Goal: Task Accomplishment & Management: Use online tool/utility

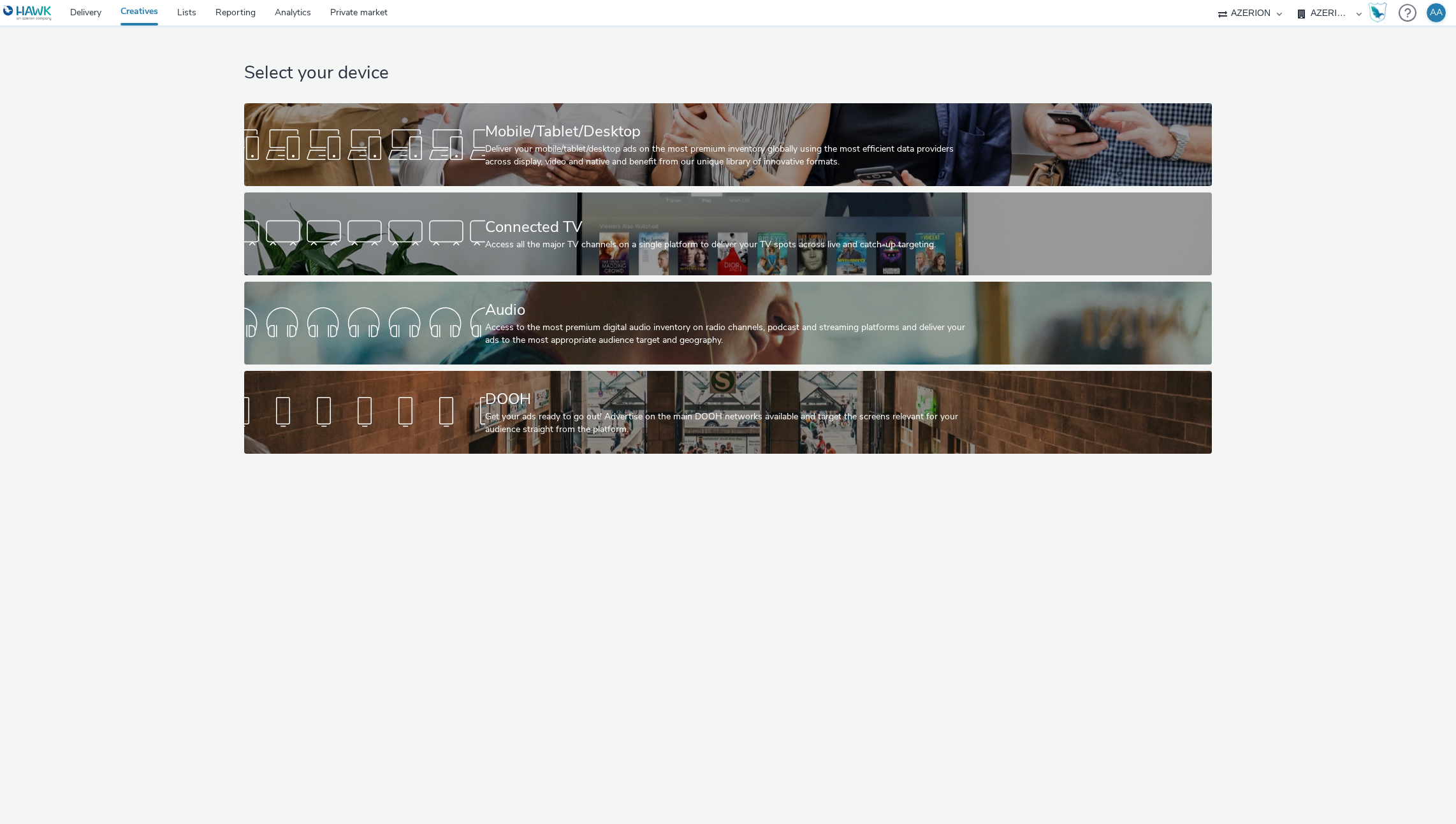
select select "ac009755-aa48-4799-8050-7a339a378eb8"
select select "79162ed7-0017-4339-93b0-3399b708648f"
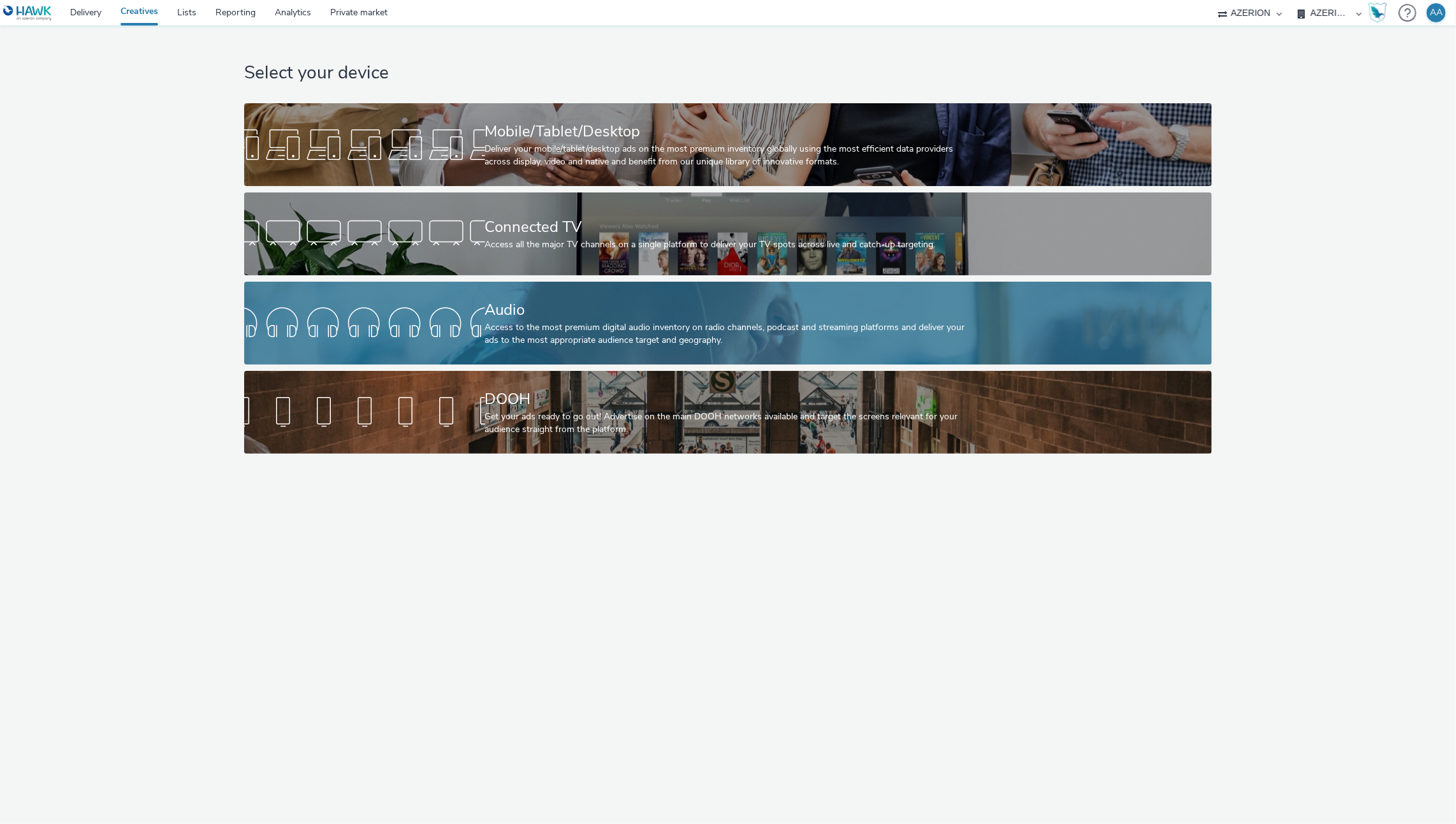
click at [648, 286] on div "Audio Access to the most premium digital audio inventory on radio channels, pod…" at bounding box center [725, 323] width 481 height 83
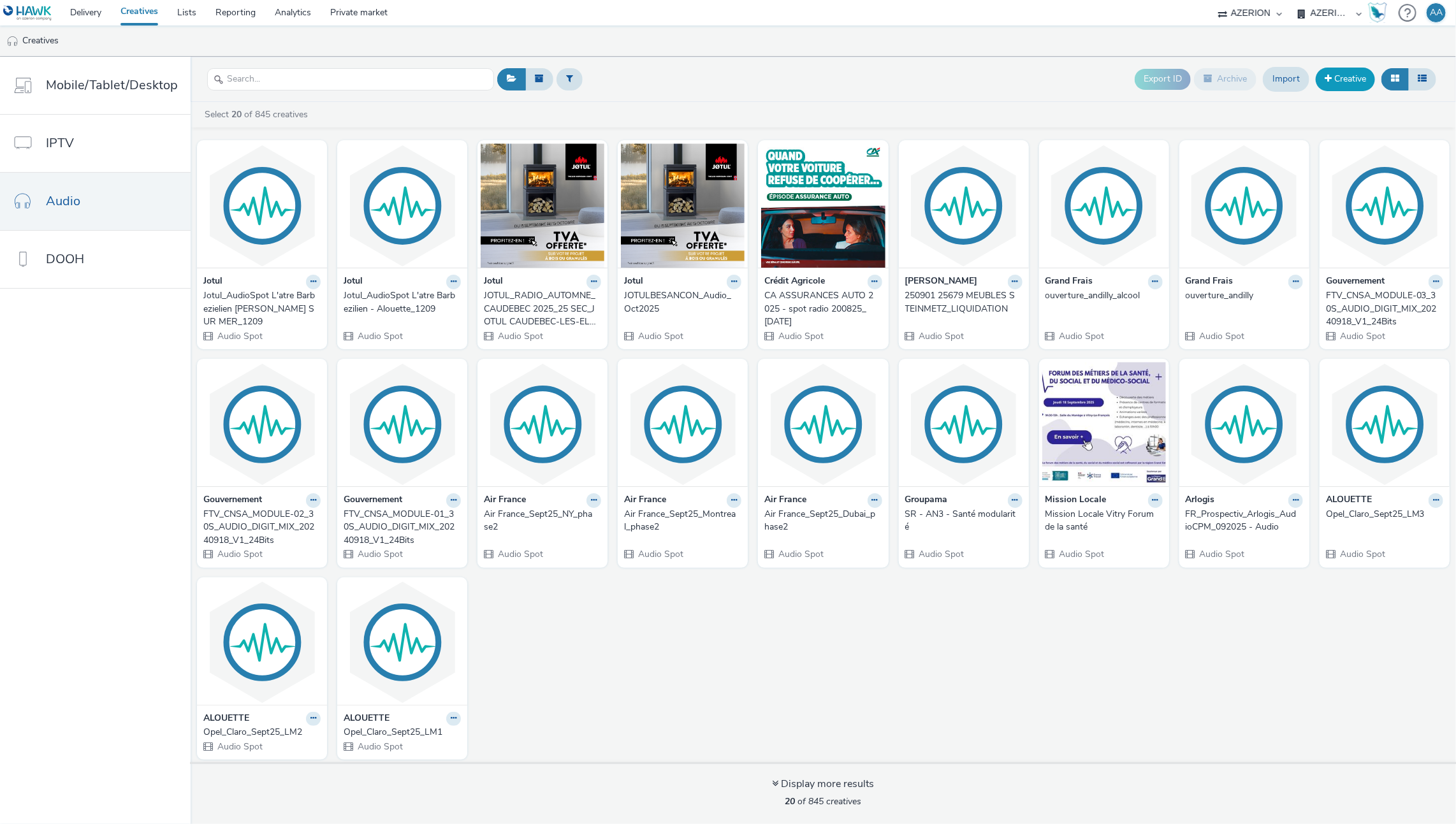
click at [1367, 87] on link "Creative" at bounding box center [1345, 79] width 60 height 23
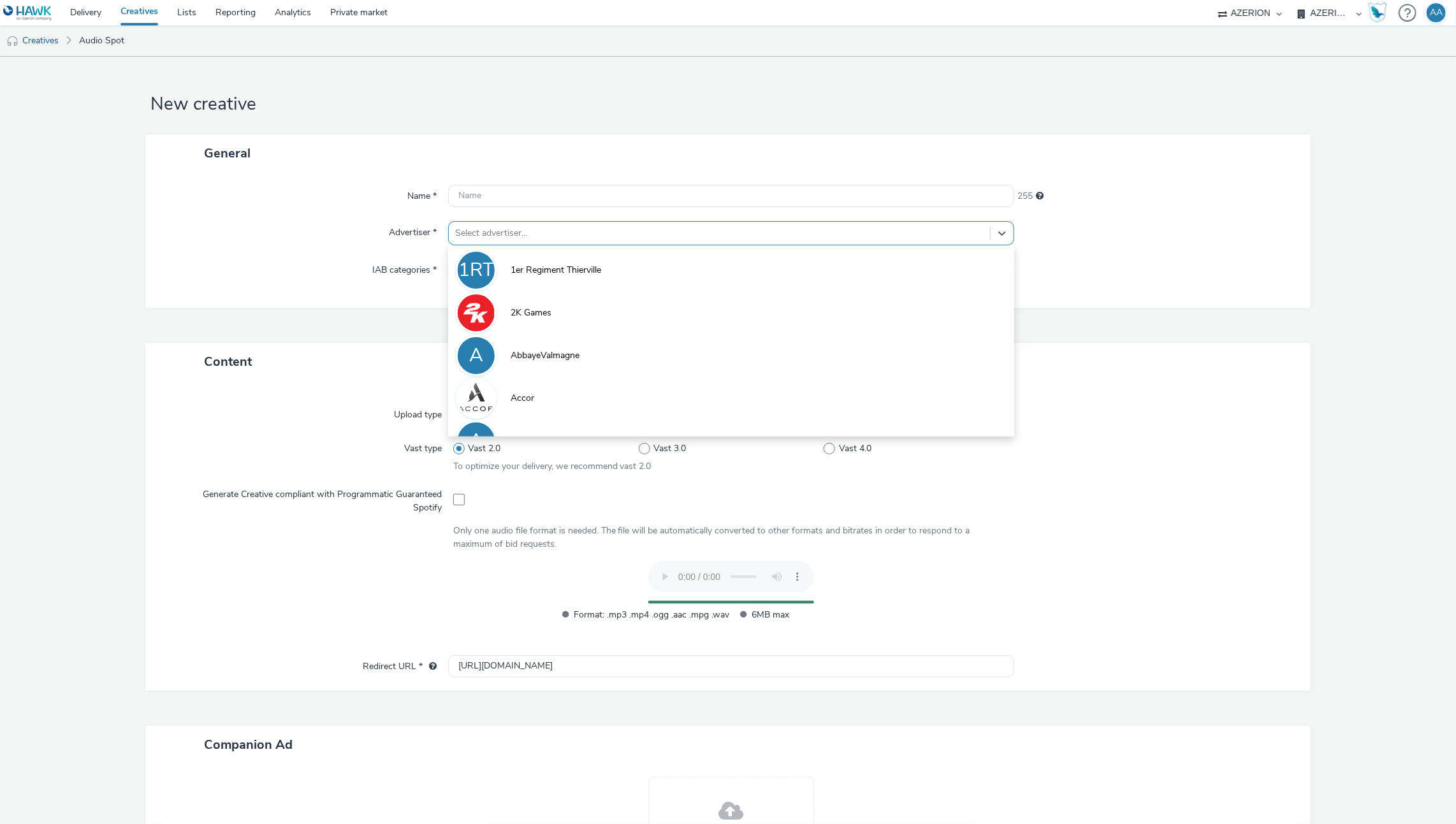
click at [513, 228] on div at bounding box center [720, 233] width 529 height 15
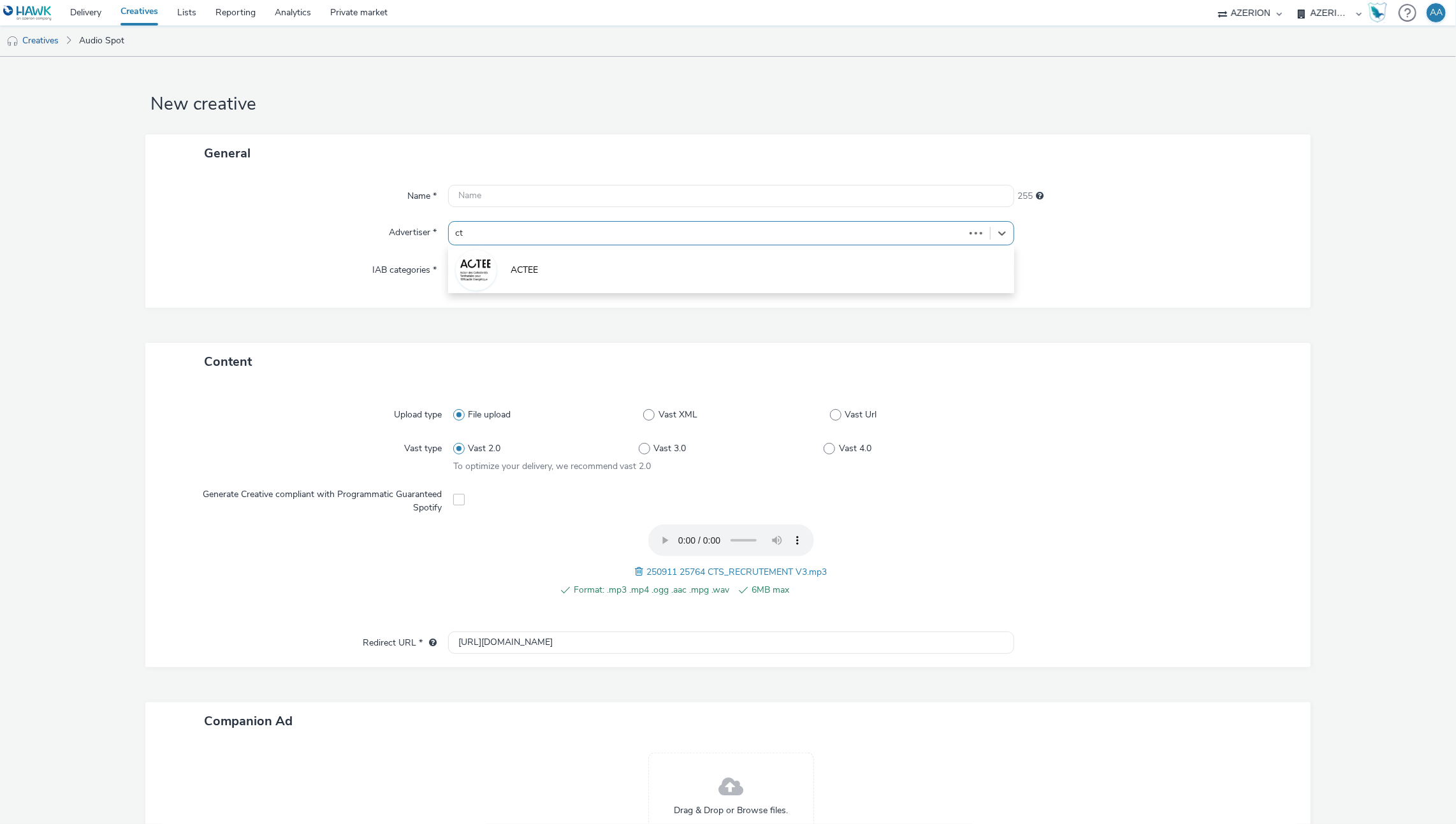
type input "cts"
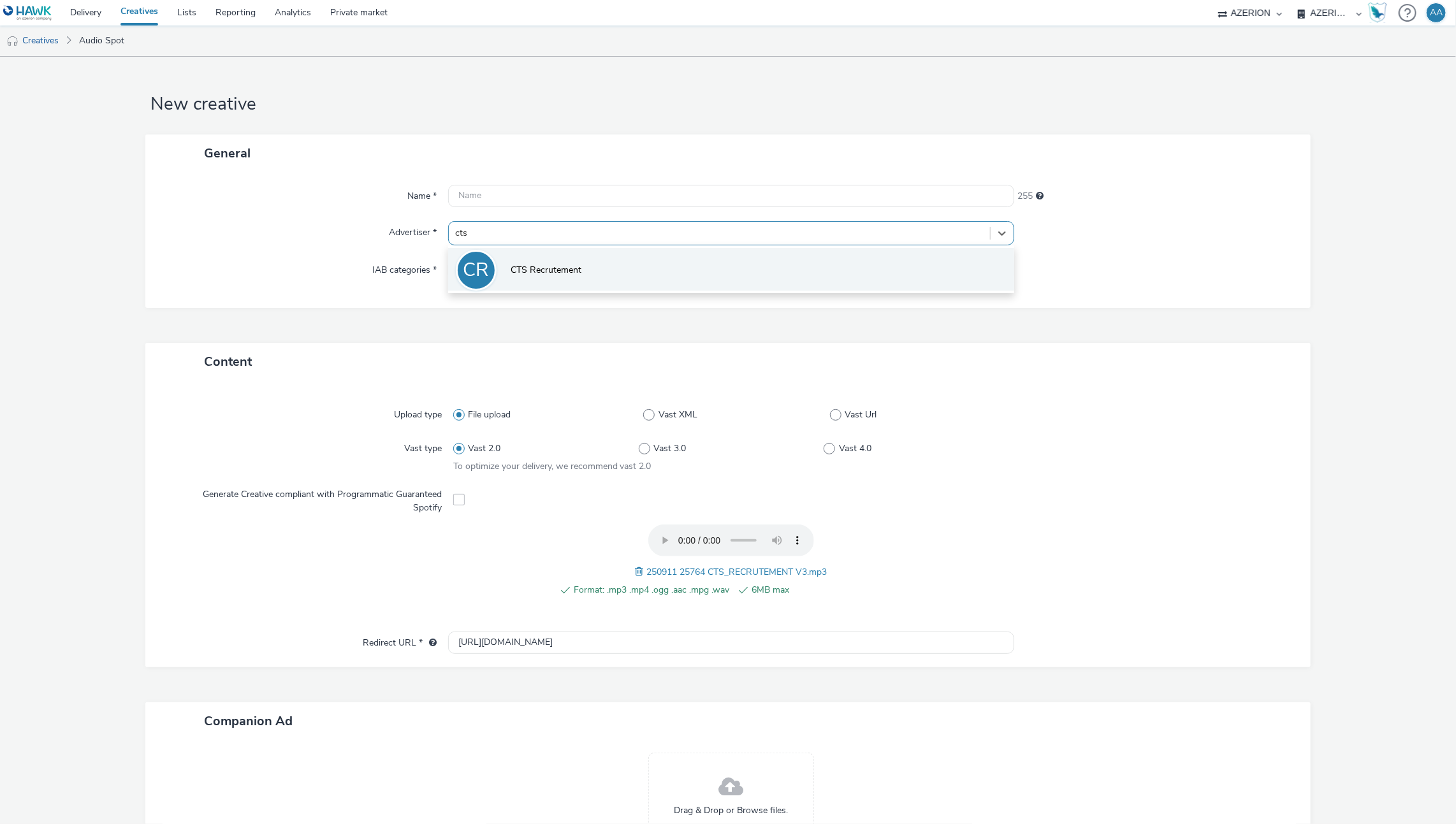
click at [545, 279] on li "CR CTS Recrutement" at bounding box center [731, 269] width 567 height 43
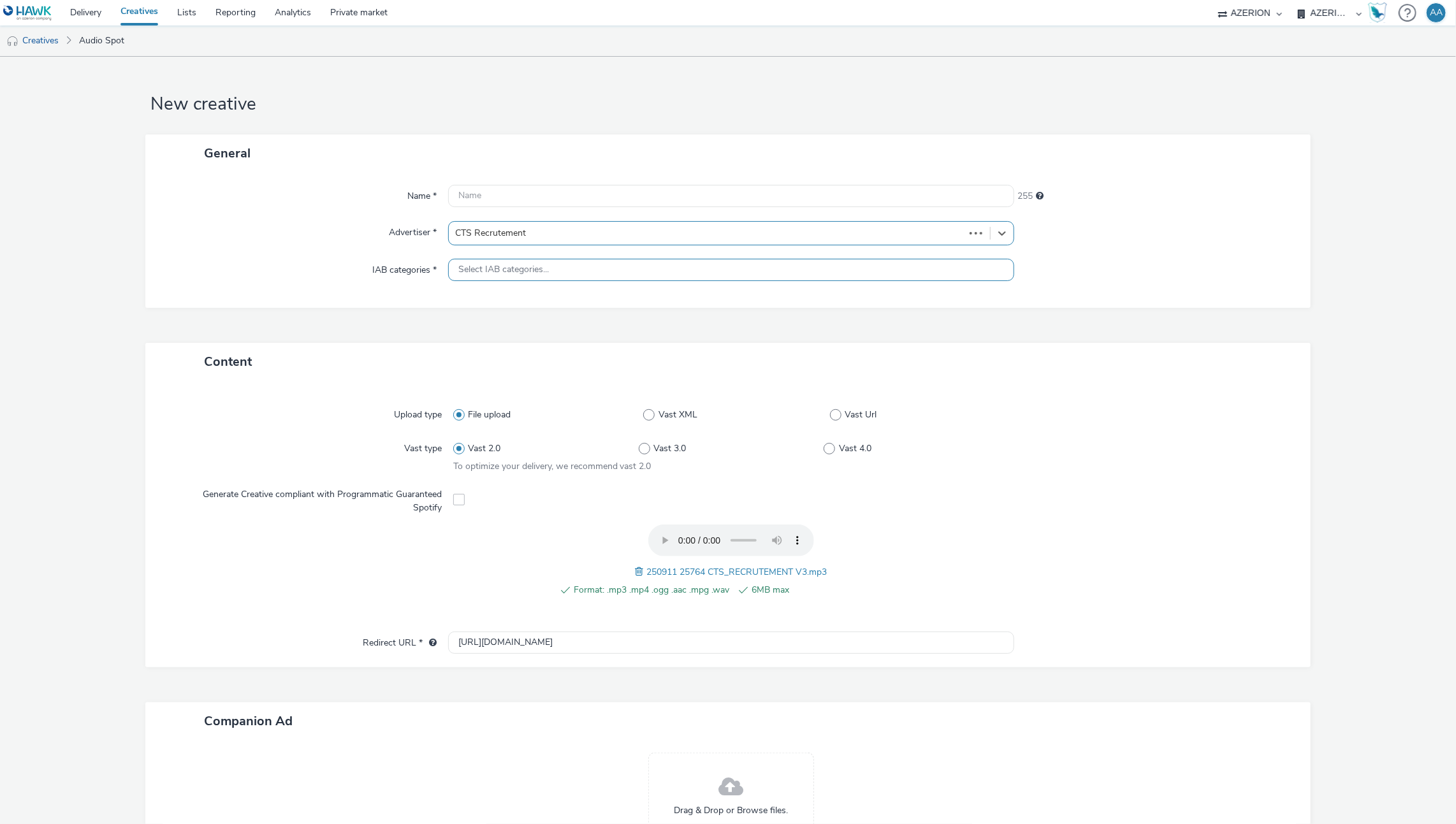
type input "http://recrutement.cts-strasbourg.eu"
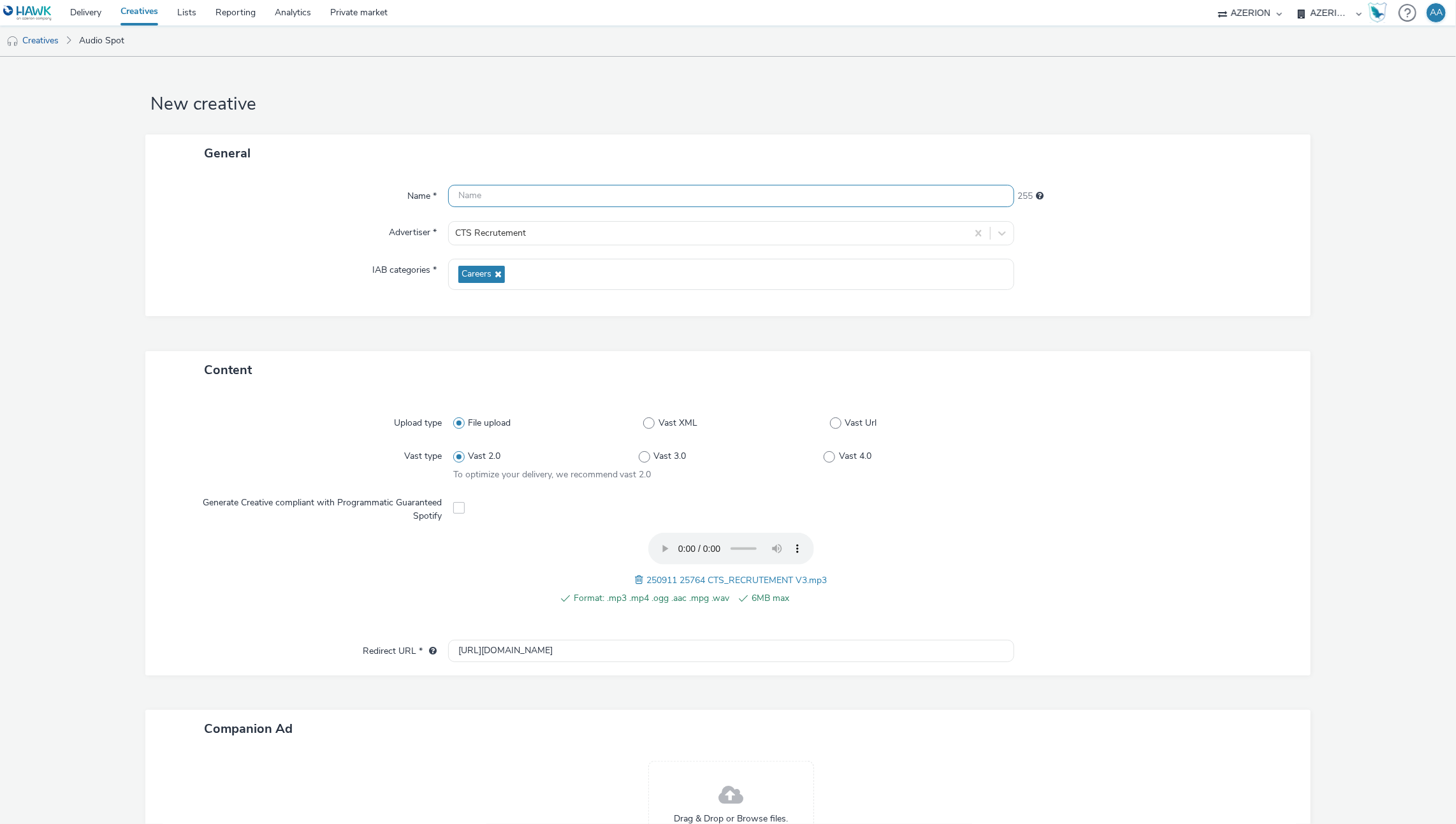
click at [543, 196] on input "text" at bounding box center [731, 196] width 567 height 22
type input "C"
type input "FR_CTS RECRUTEMENT_AUDIO_1509"
click at [1385, 403] on form "New creative General Name * FR_CTS RECRUTEMENT_AUDIO_1509 226 Advertiser * CTS …" at bounding box center [728, 515] width 1456 height 917
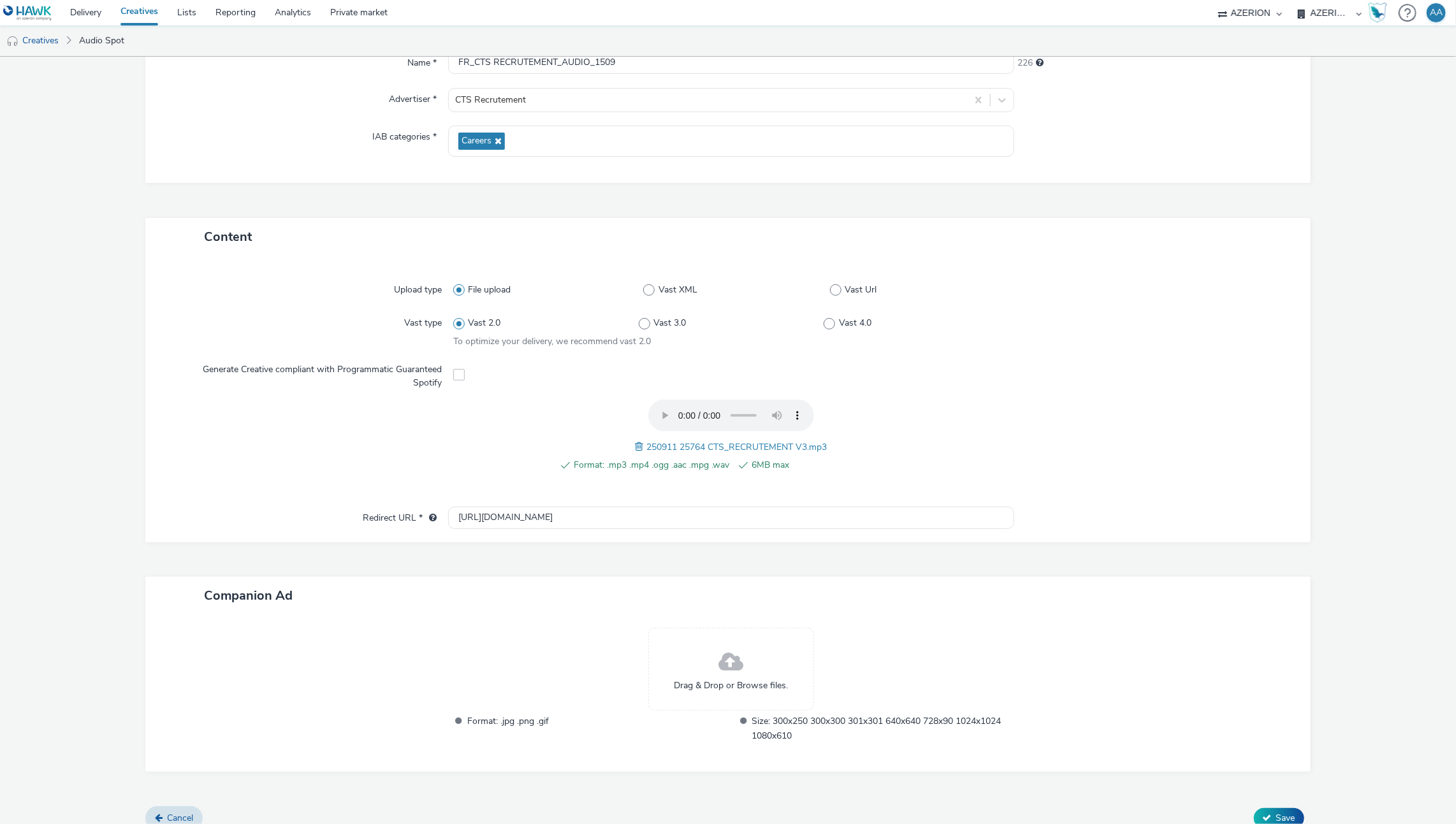
scroll to position [146, 0]
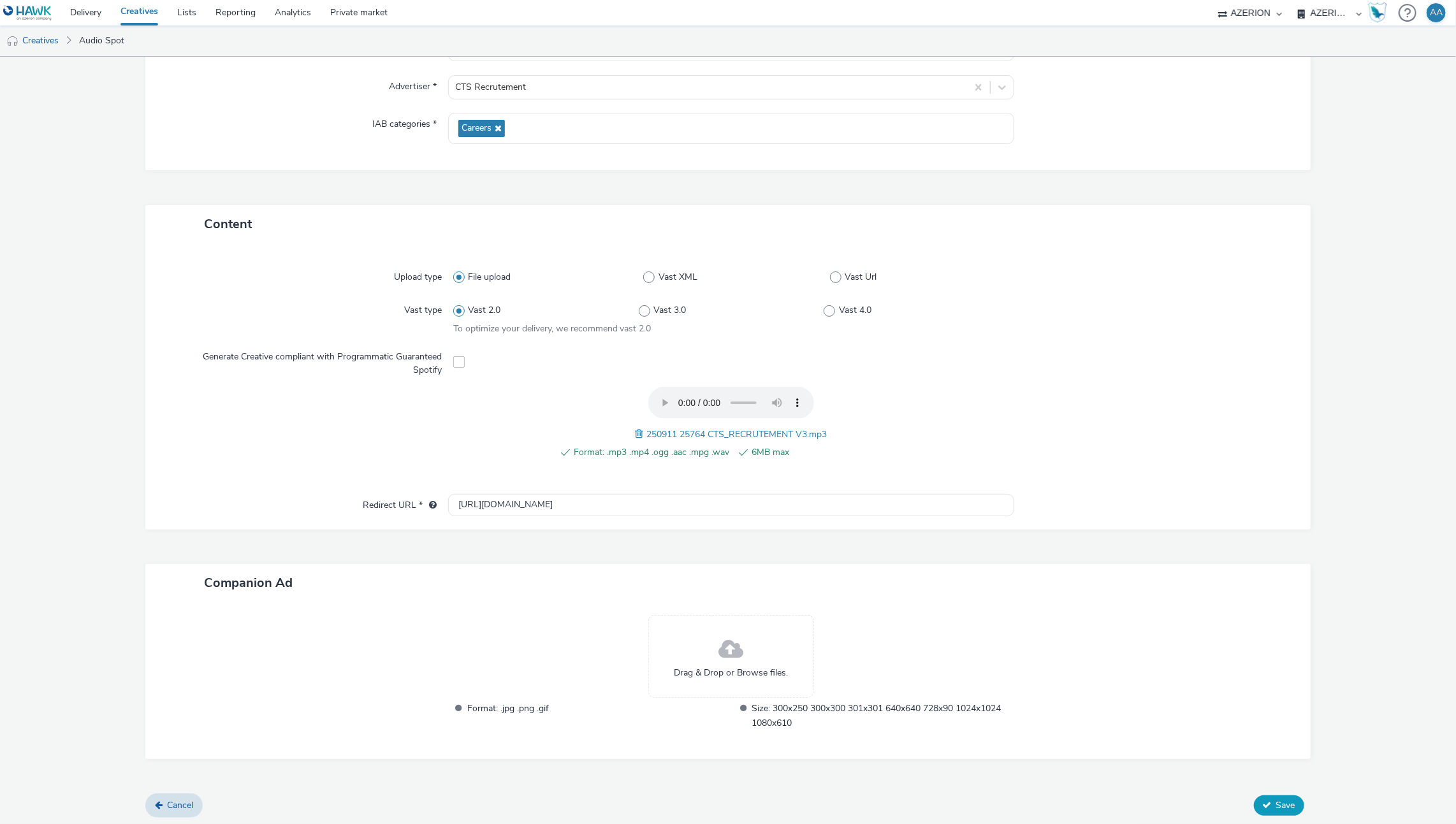
click at [1276, 802] on span "Save" at bounding box center [1285, 805] width 19 height 12
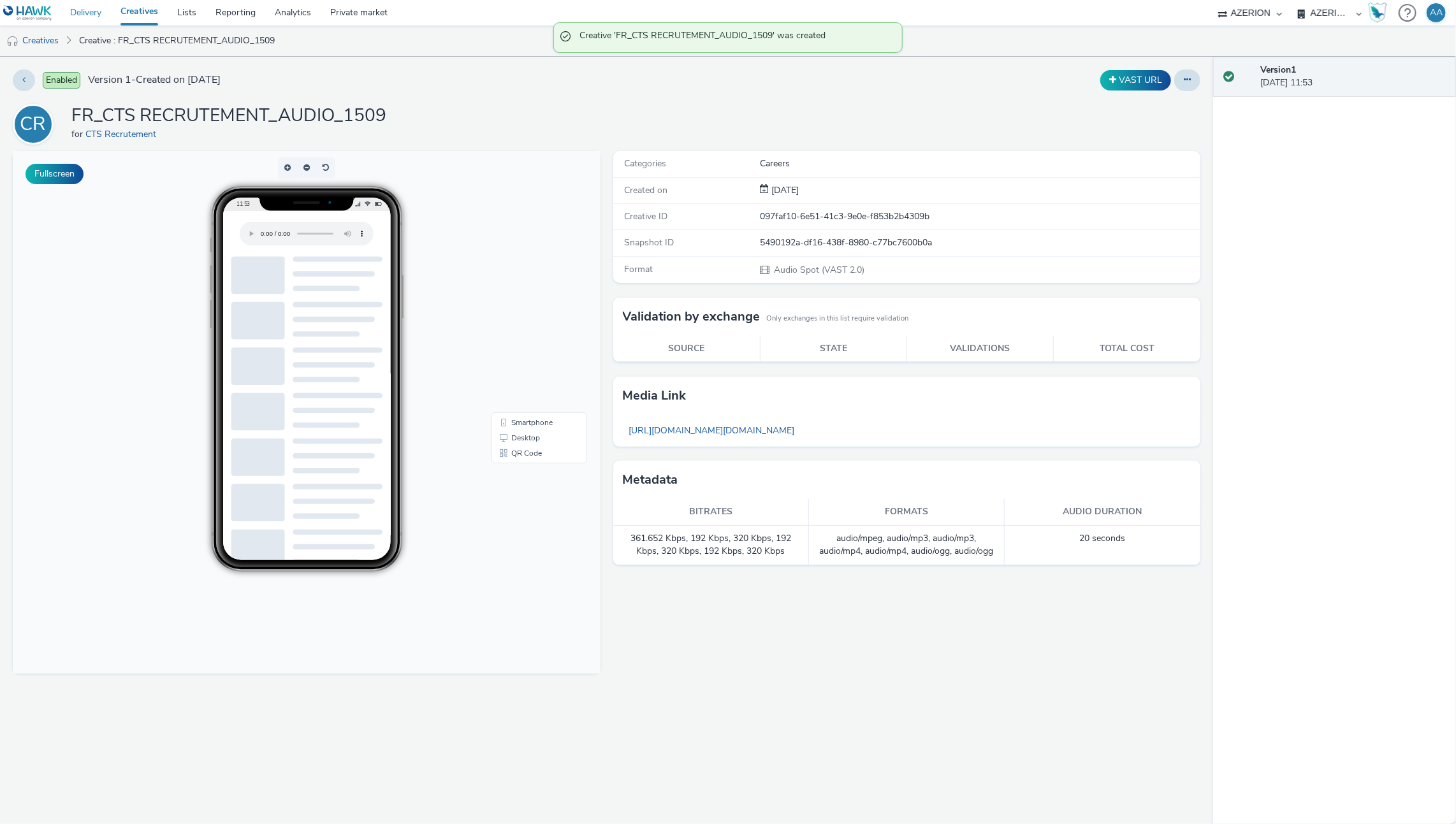
click at [80, 13] on link "Delivery" at bounding box center [85, 12] width 51 height 26
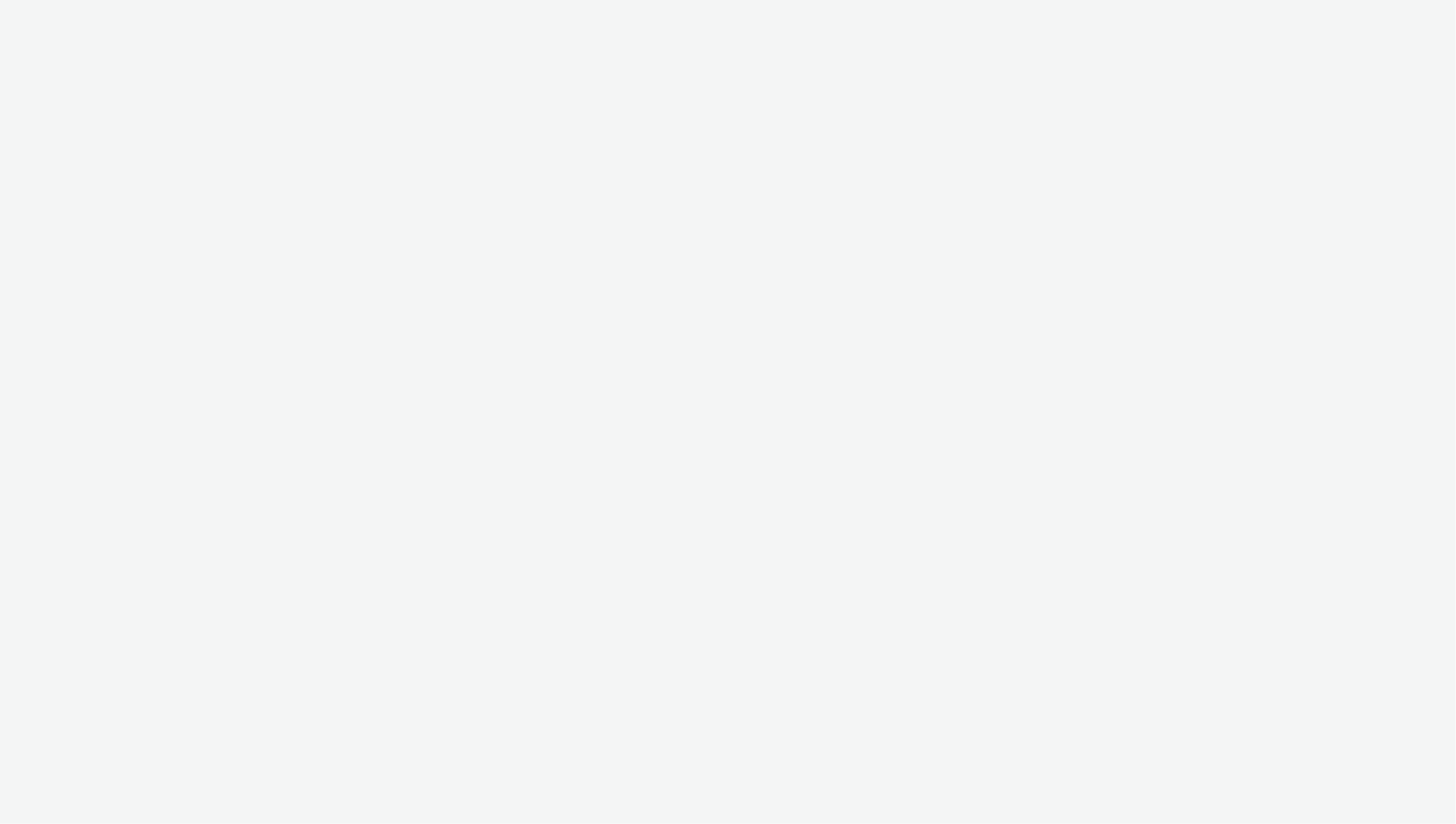
select select "ac009755-aa48-4799-8050-7a339a378eb8"
select select "79162ed7-0017-4339-93b0-3399b708648f"
select select "ac009755-aa48-4799-8050-7a339a378eb8"
select select "79162ed7-0017-4339-93b0-3399b708648f"
select select "ac009755-aa48-4799-8050-7a339a378eb8"
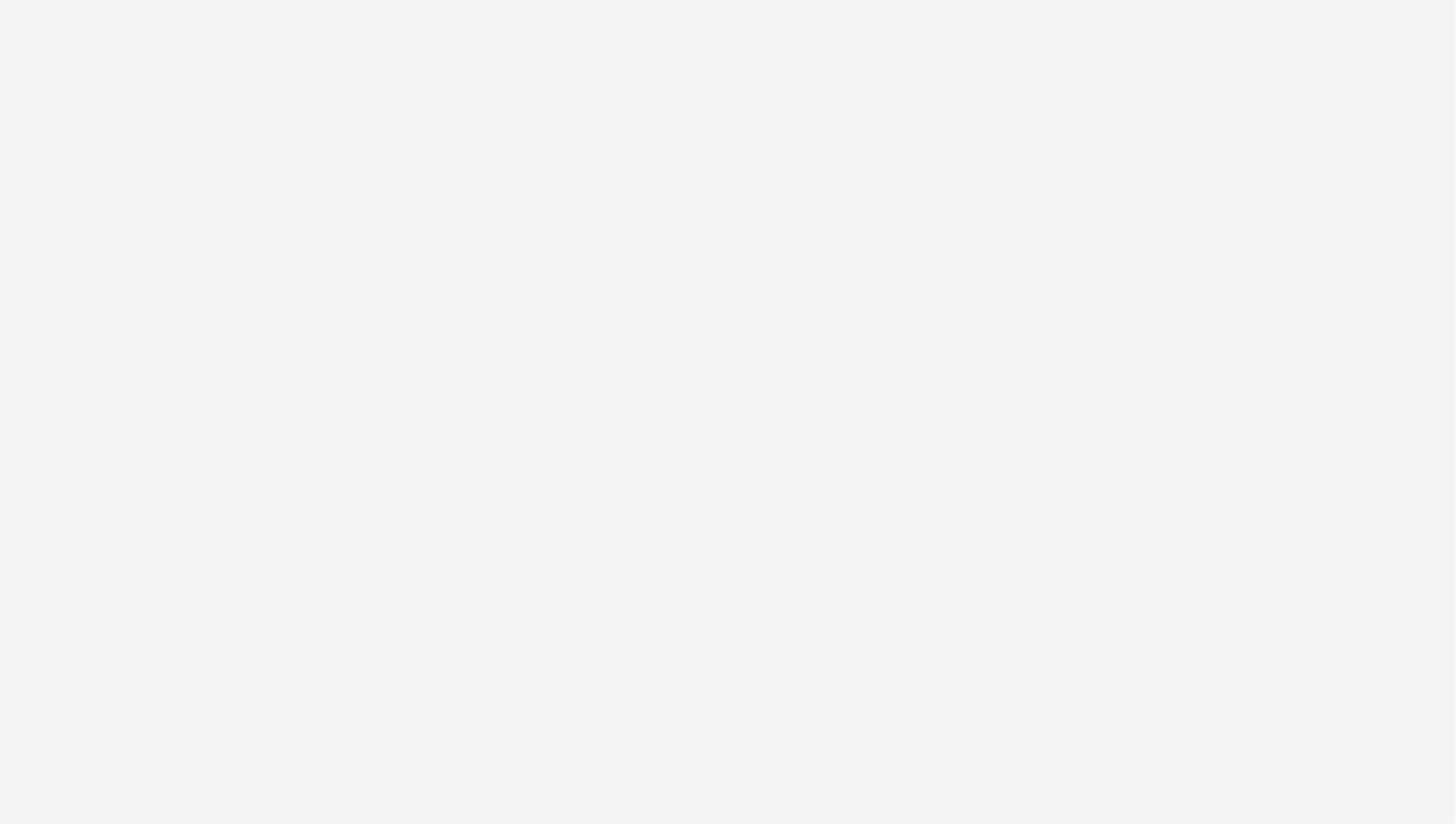
select select "79162ed7-0017-4339-93b0-3399b708648f"
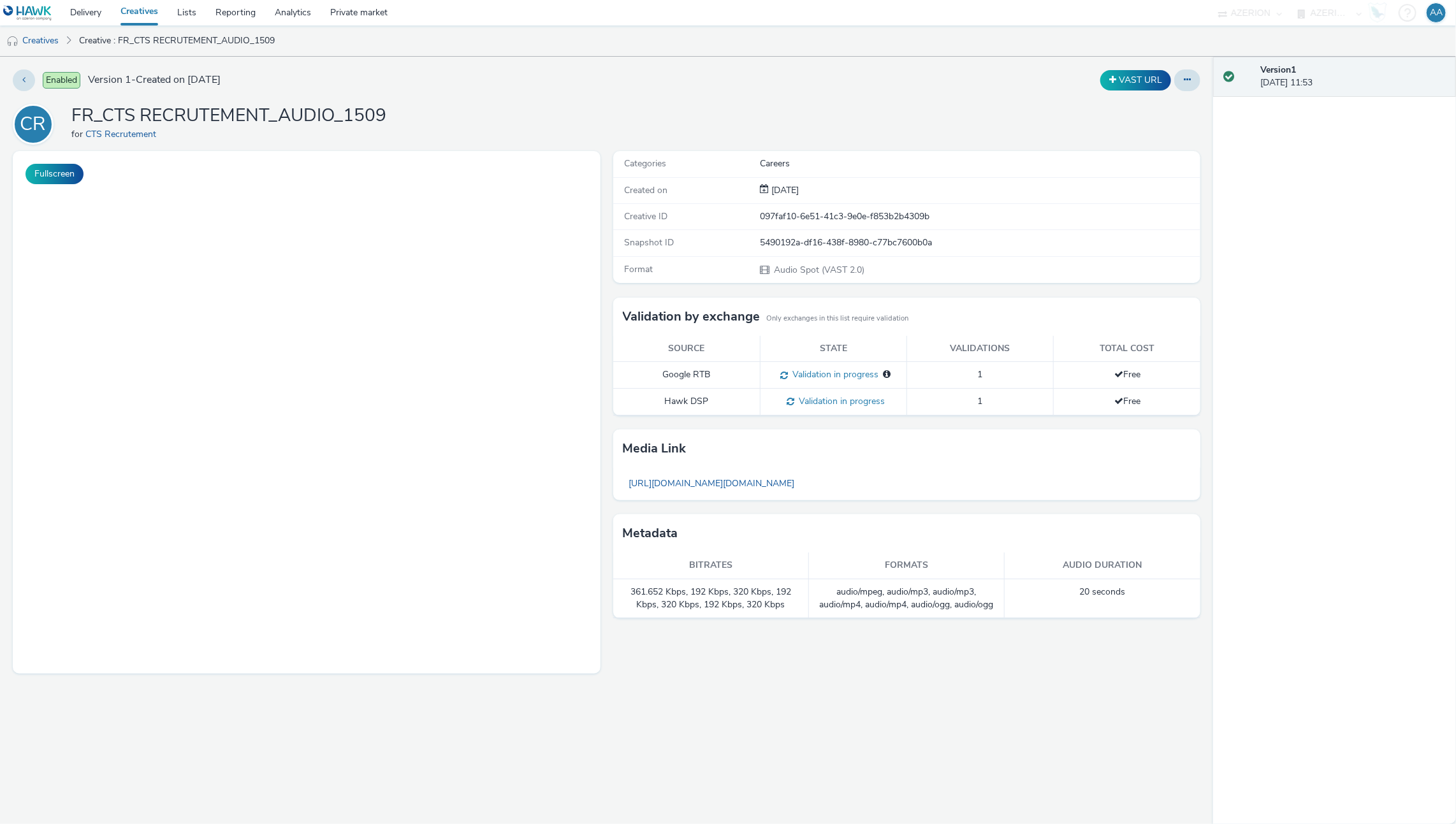
click at [1204, 82] on div "Enabled Version 1 - Created on 15 September 2025 VAST URL CR FR_CTS RECRUTEMENT…" at bounding box center [606, 440] width 1213 height 767
click at [1180, 75] on button at bounding box center [1187, 80] width 26 height 21
click at [1164, 110] on link "Edit" at bounding box center [1152, 106] width 96 height 26
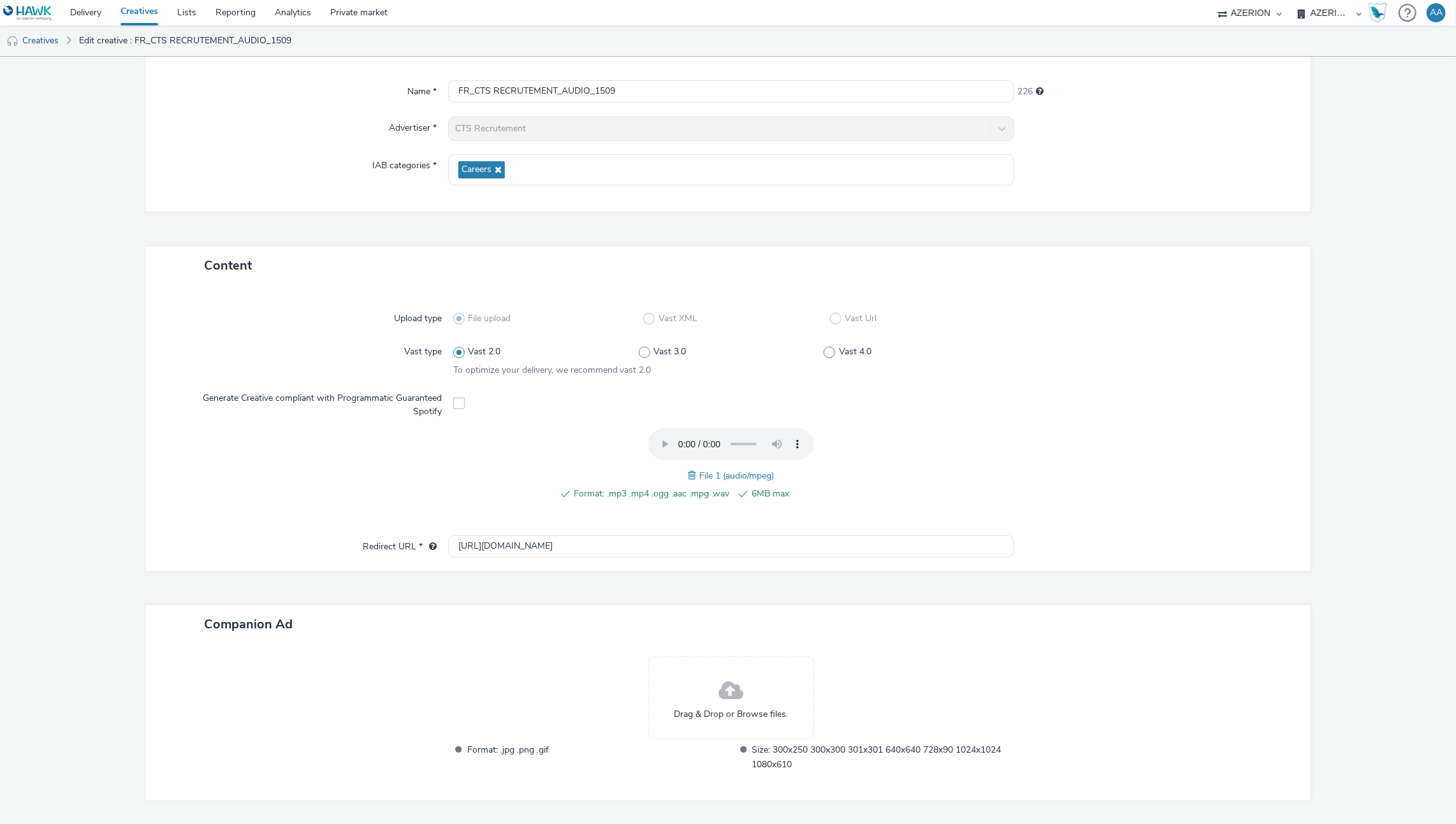
scroll to position [129, 0]
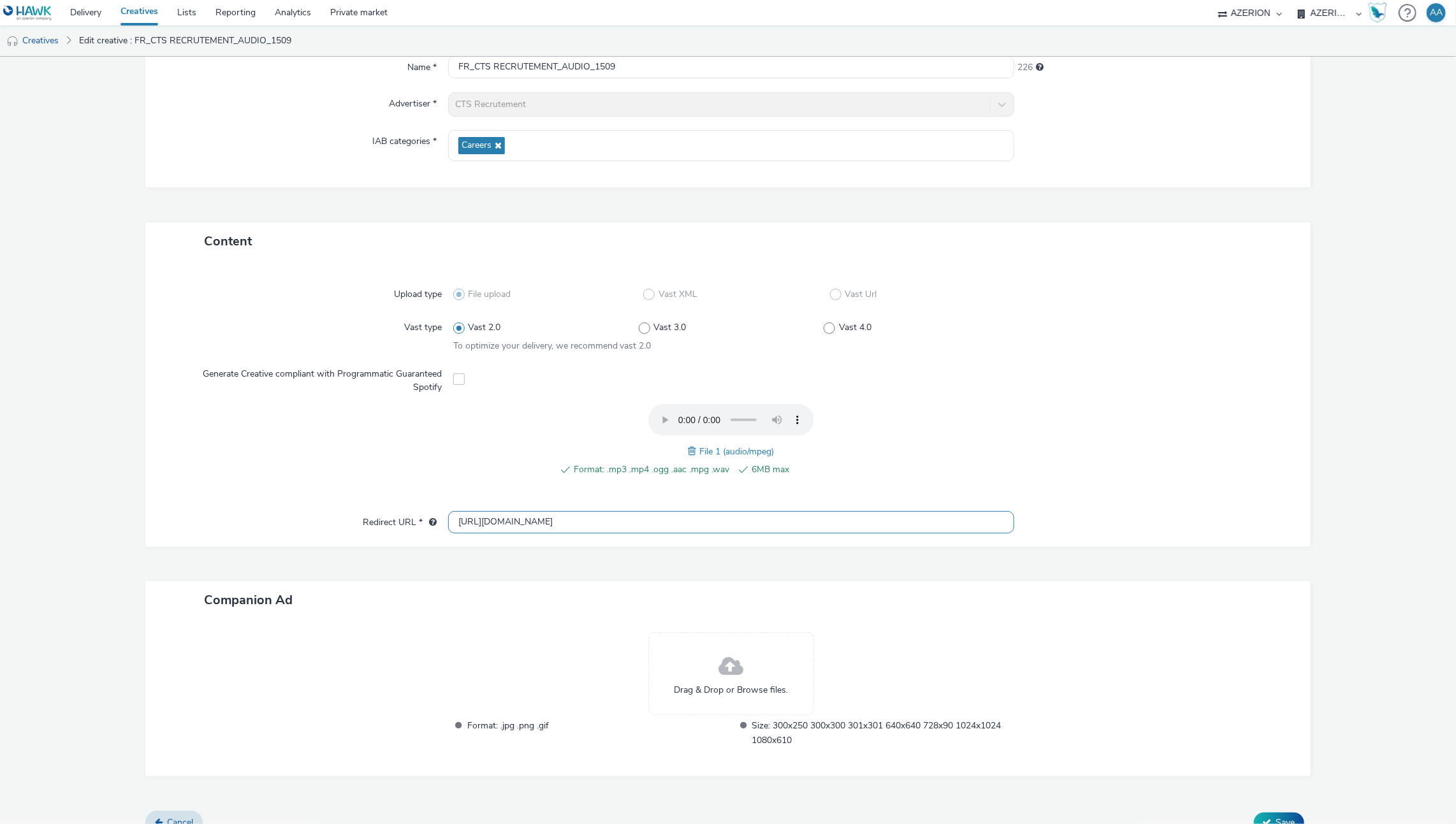
click at [636, 511] on input "[URL][DOMAIN_NAME]" at bounding box center [731, 522] width 567 height 22
paste input "s://www.cts-strasbourg.eu/fr/"
type input "https://www.cts-strasbourg.eu/fr/"
click at [1366, 454] on form "Edit creative General Name * FR_CTS RECRUTEMENT_AUDIO_1509 226 Advertiser * CTS…" at bounding box center [728, 386] width 1456 height 917
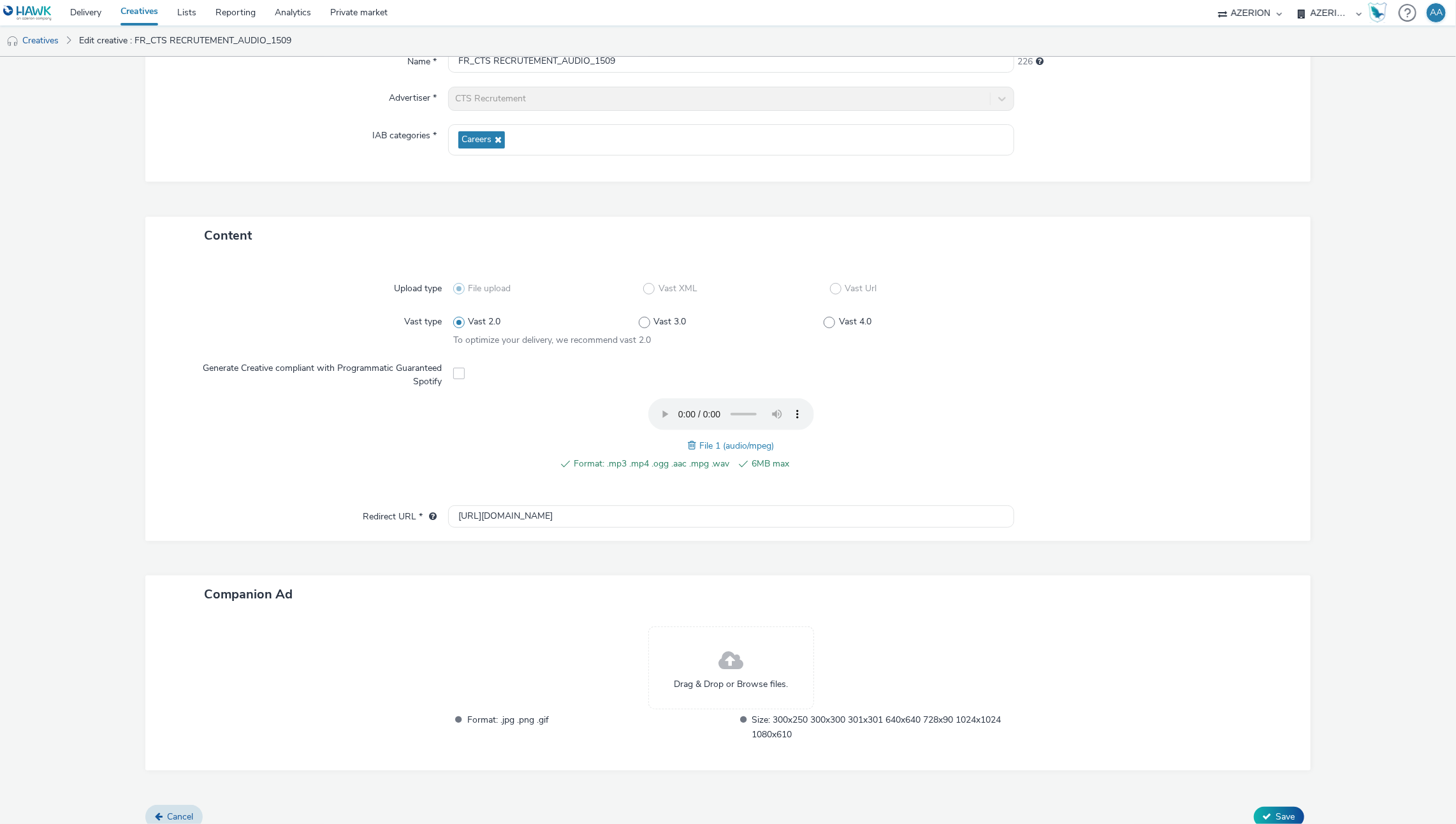
scroll to position [146, 0]
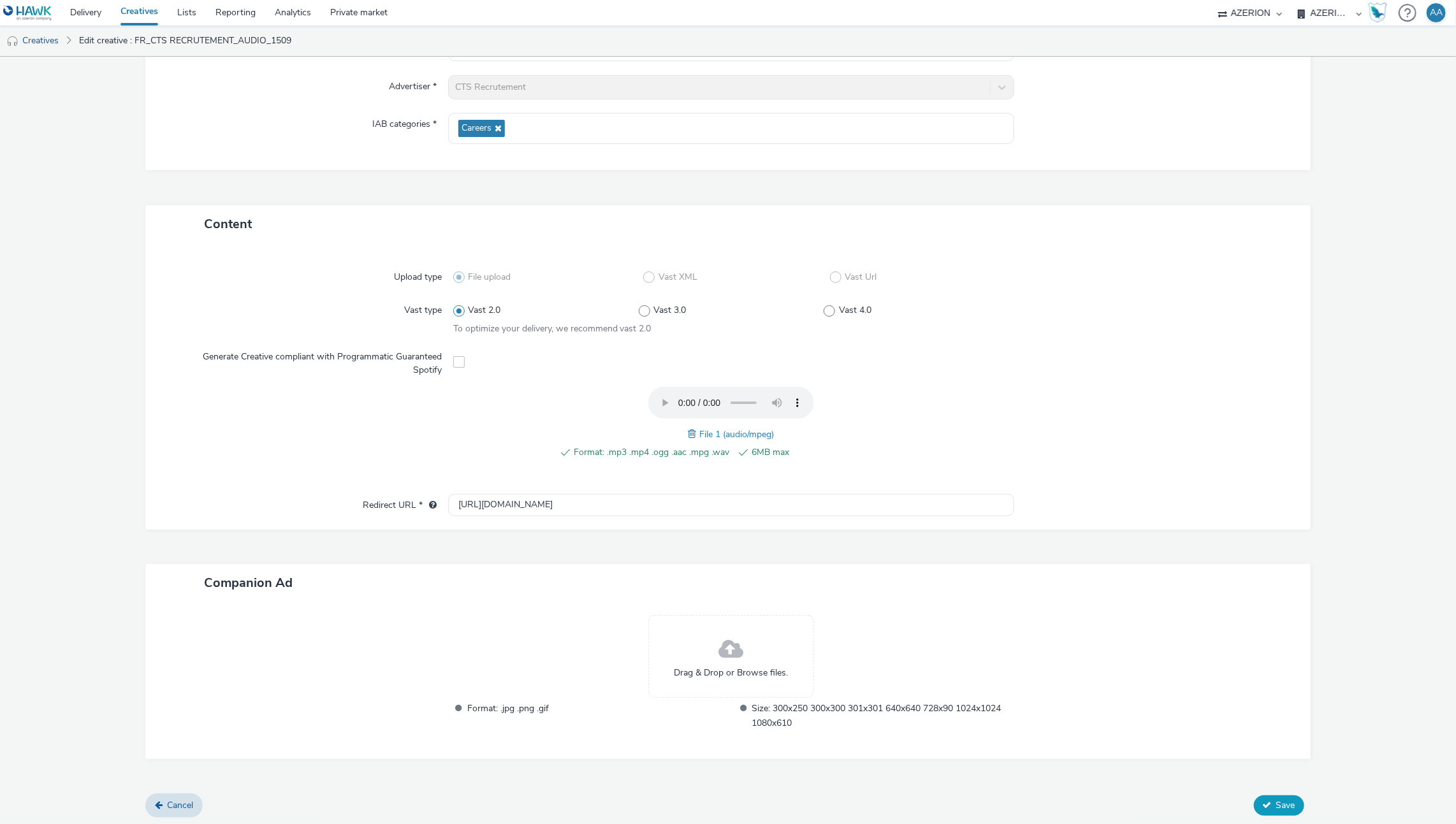
click at [1276, 806] on span "Save" at bounding box center [1285, 805] width 19 height 12
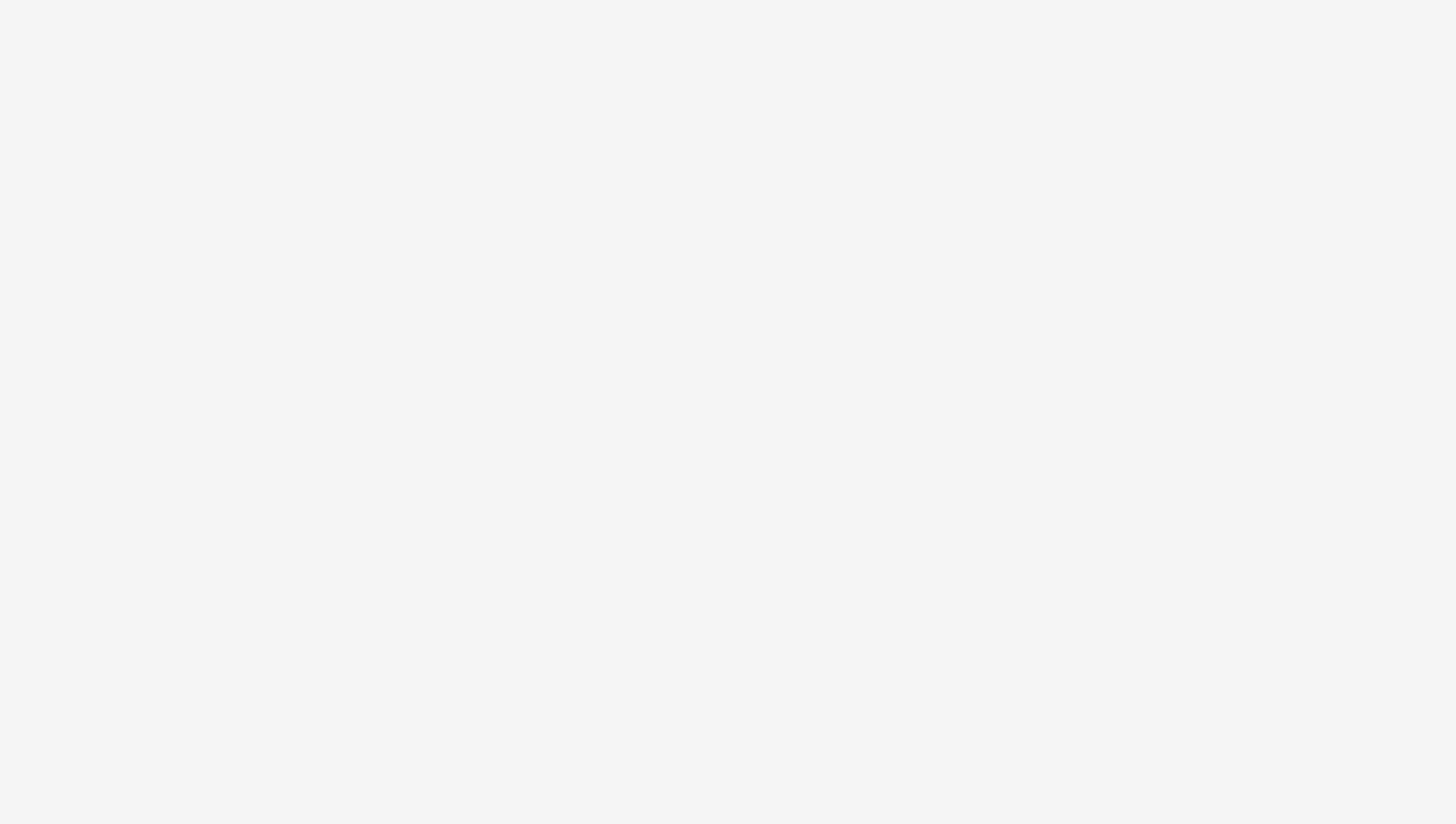
select select "ac009755-aa48-4799-8050-7a339a378eb8"
select select "79162ed7-0017-4339-93b0-3399b708648f"
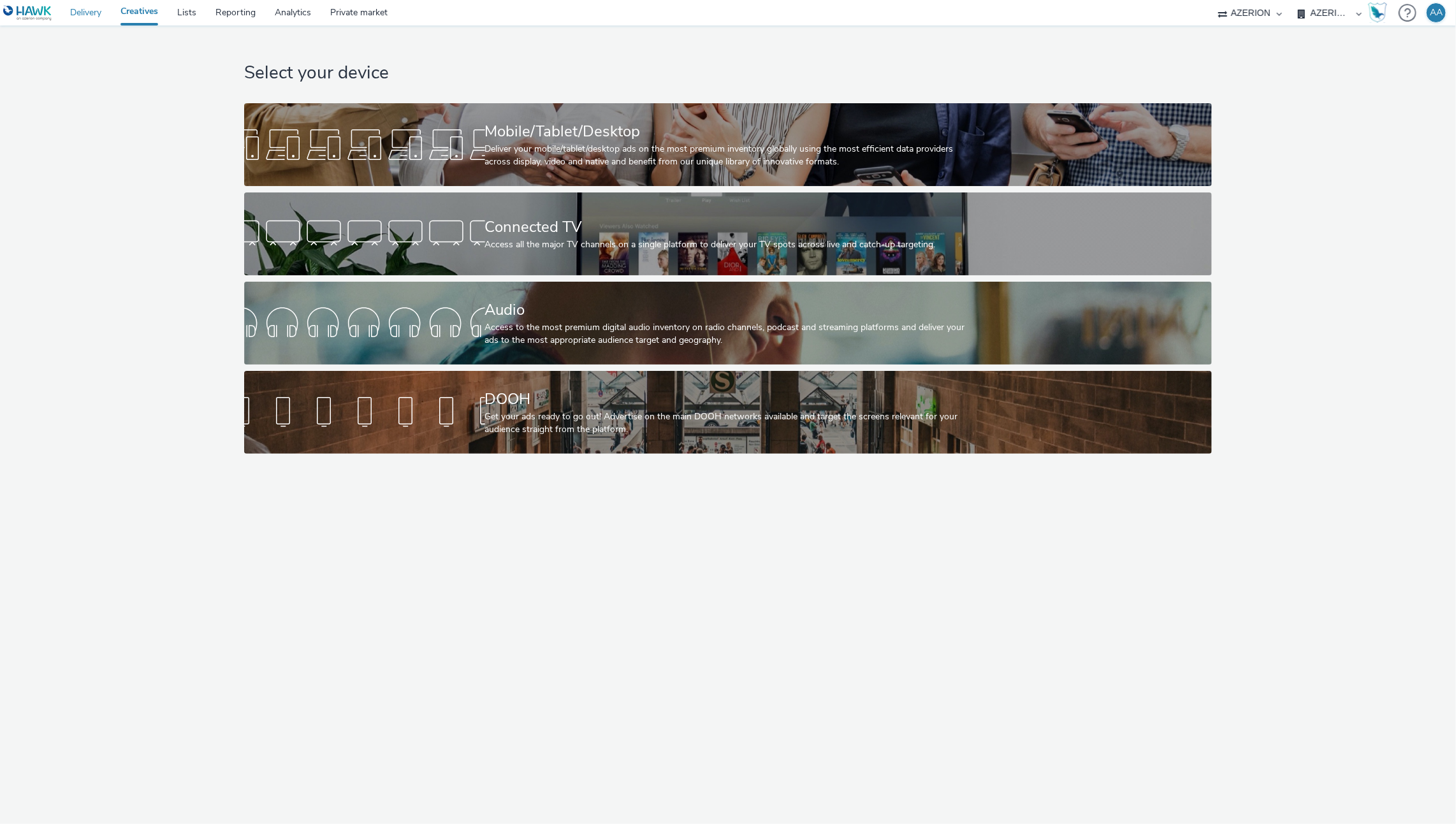
click at [86, 17] on link "Delivery" at bounding box center [85, 12] width 51 height 26
